Goal: Complete application form: Complete application form

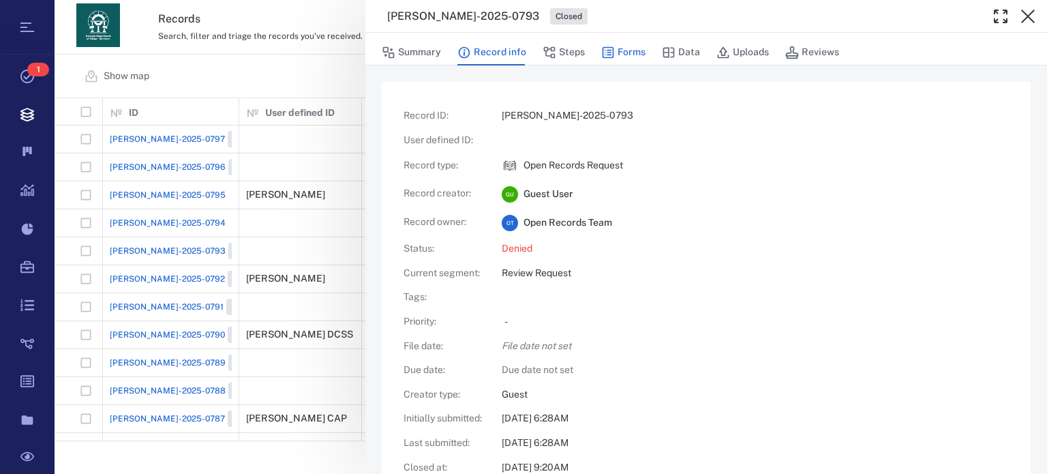
click at [626, 48] on button "Forms" at bounding box center [623, 53] width 44 height 26
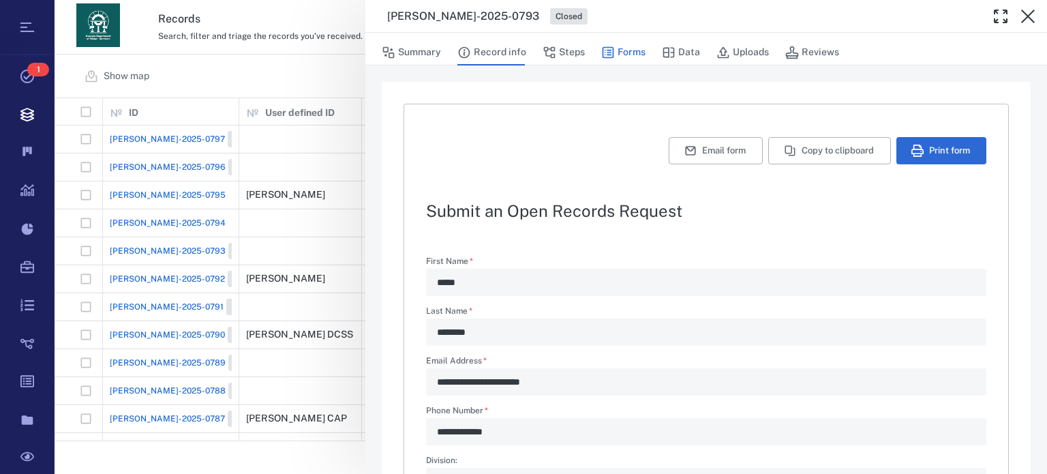
type textarea "*"
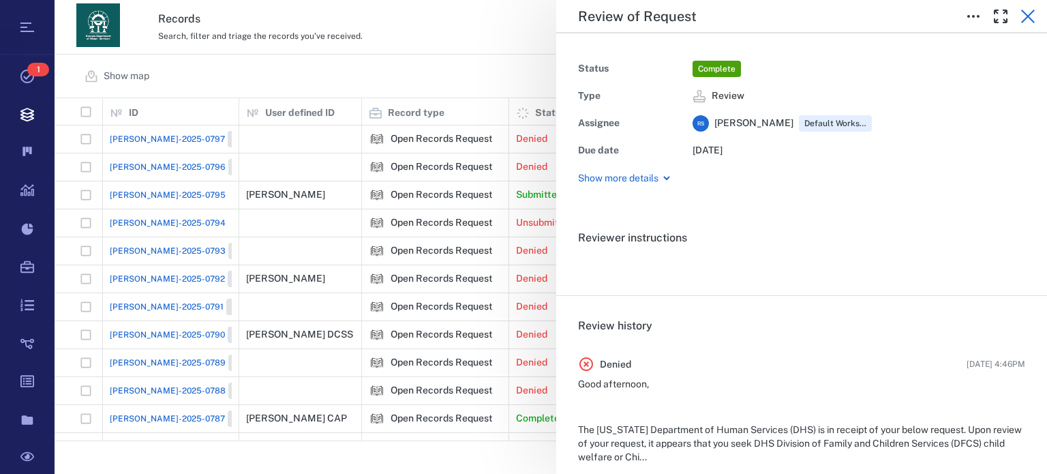
click at [1034, 18] on icon "button" at bounding box center [1028, 16] width 16 height 16
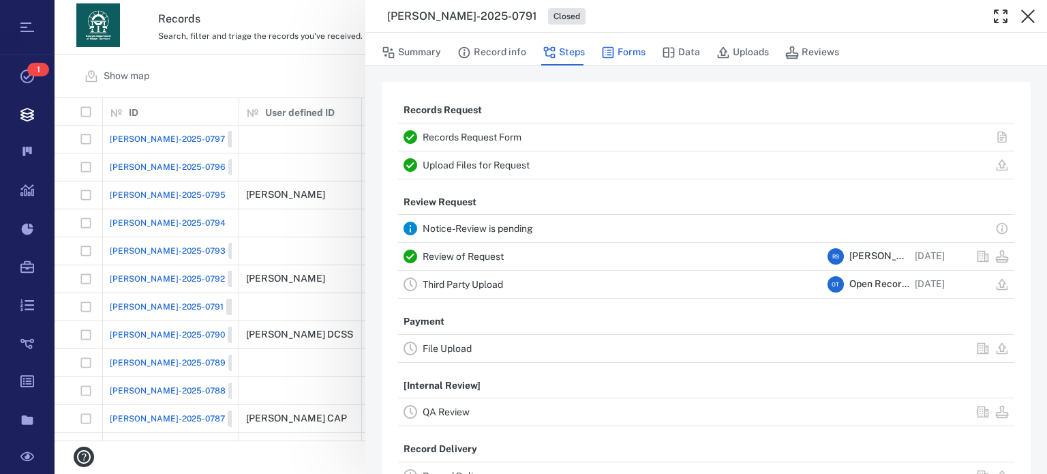
click at [638, 57] on button "Forms" at bounding box center [623, 53] width 44 height 26
